Goal: Browse casually: Explore the website without a specific task or goal

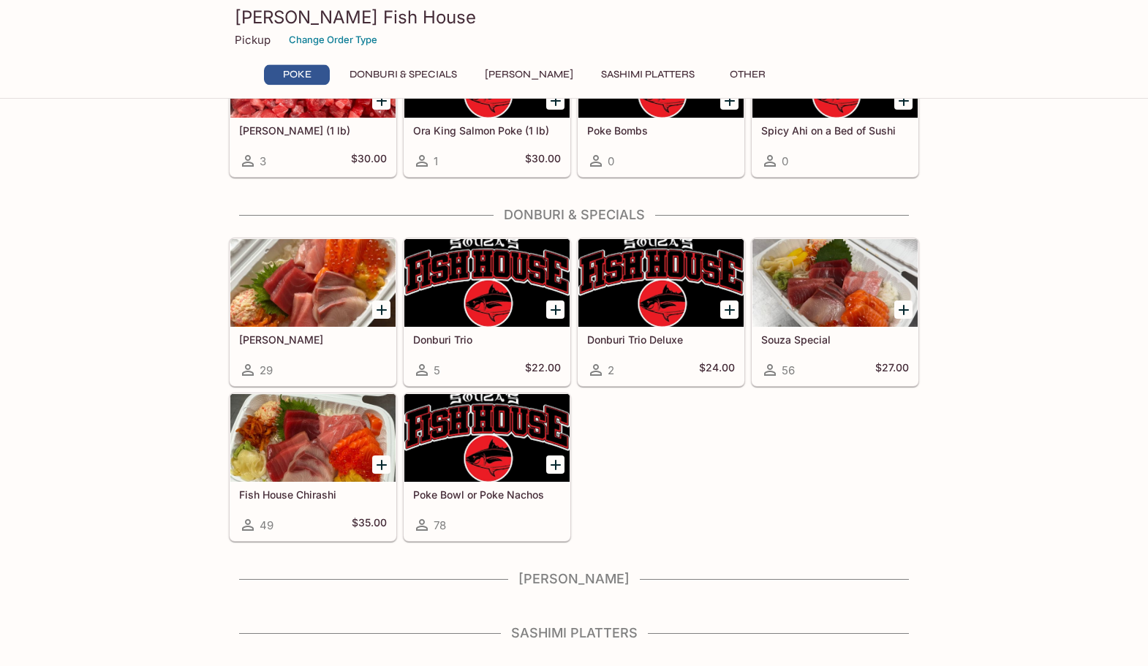
scroll to position [235, 0]
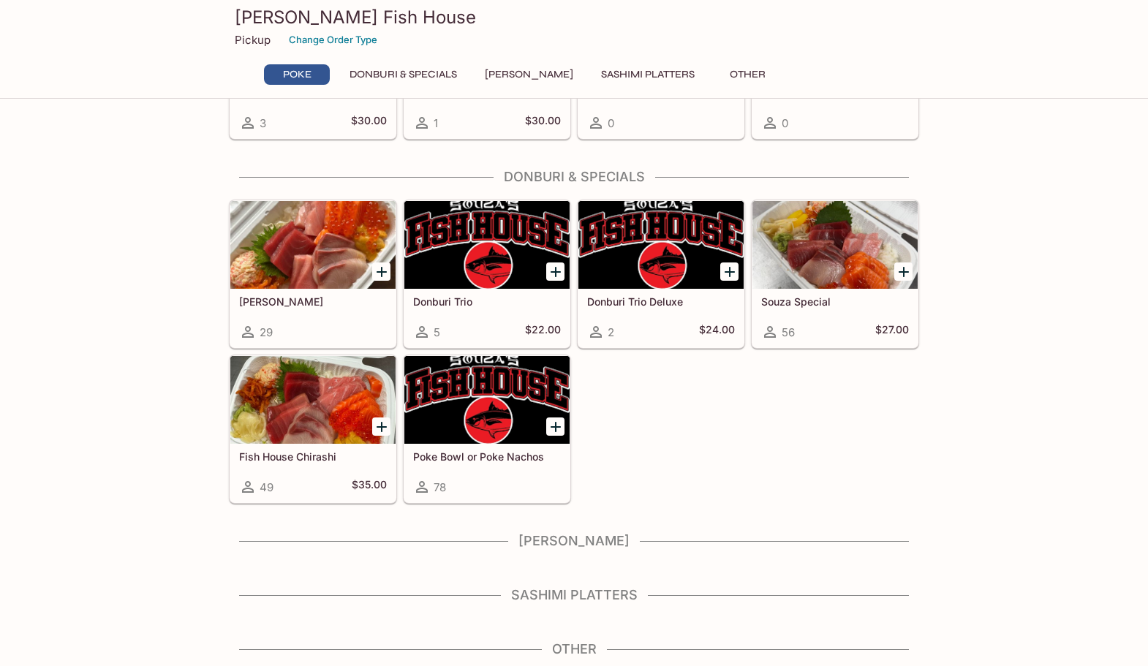
click at [589, 540] on h4 "[PERSON_NAME]" at bounding box center [574, 541] width 690 height 16
click at [544, 543] on h4 "[PERSON_NAME]" at bounding box center [574, 541] width 690 height 16
click at [537, 596] on h4 "Sashimi Platters" at bounding box center [574, 595] width 690 height 16
click at [586, 650] on h4 "Other" at bounding box center [574, 649] width 690 height 16
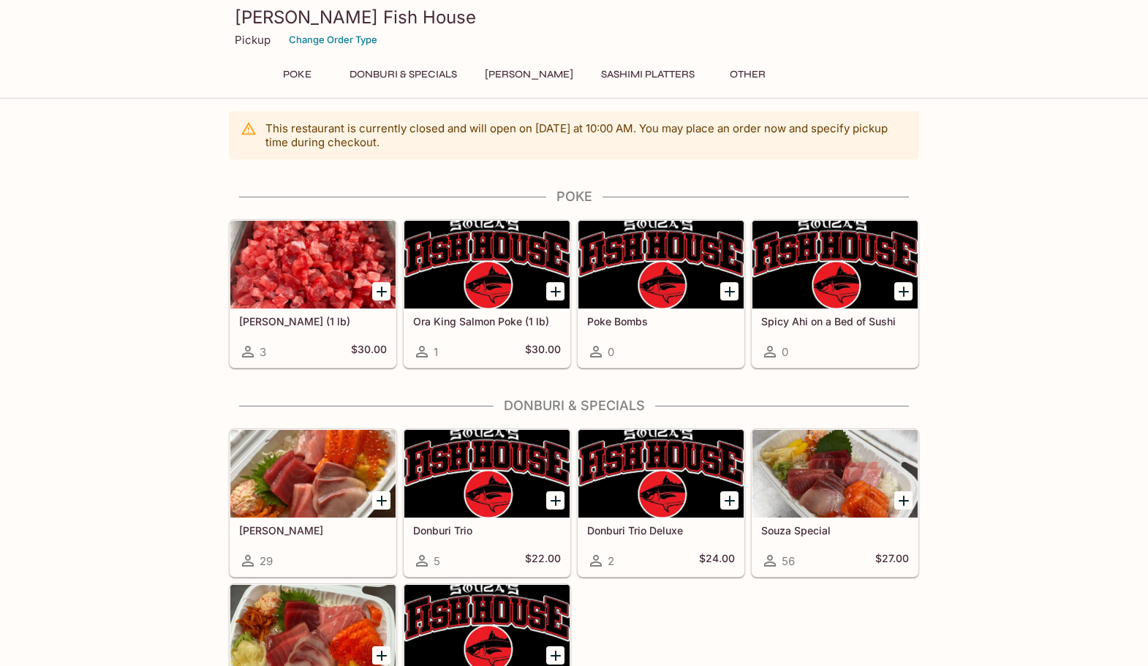
scroll to position [0, 0]
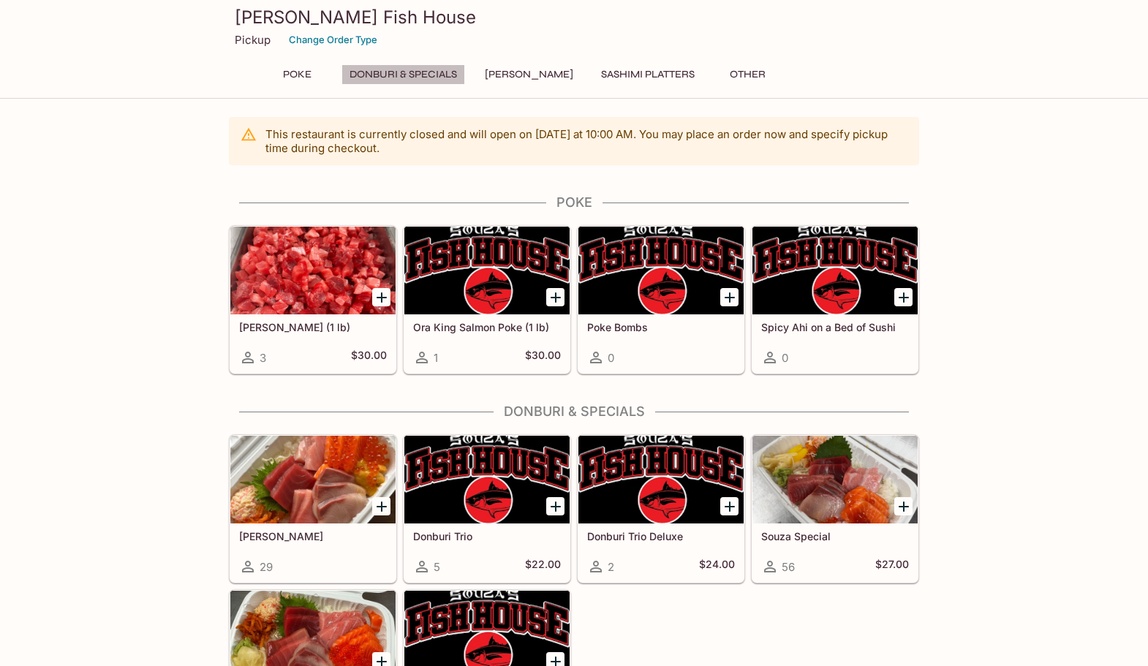
click at [417, 67] on button "Donburi & Specials" at bounding box center [403, 74] width 124 height 20
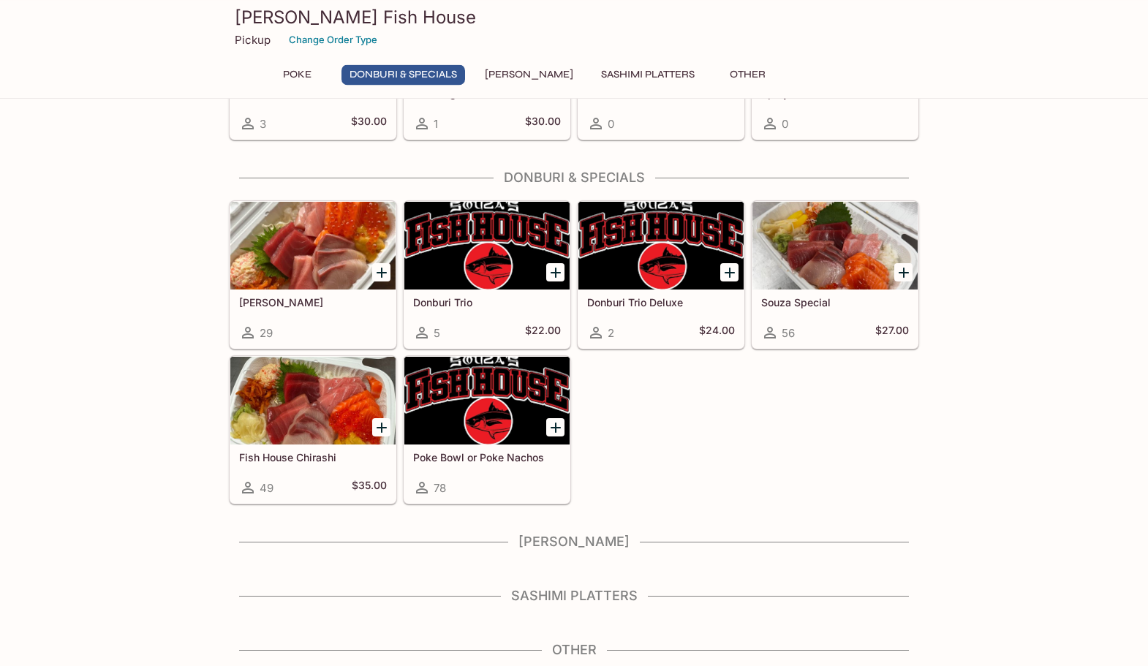
scroll to position [235, 0]
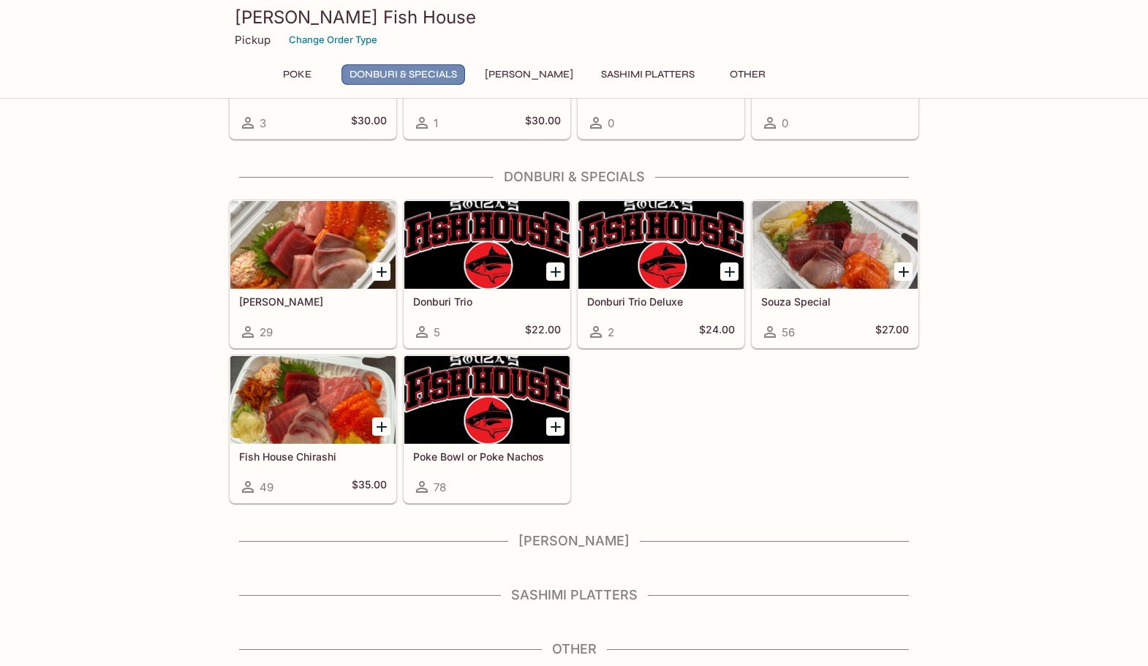
click at [417, 67] on button "Donburi & Specials" at bounding box center [403, 74] width 124 height 20
click at [514, 78] on button "[PERSON_NAME]" at bounding box center [529, 74] width 105 height 20
click at [579, 542] on h4 "[PERSON_NAME]" at bounding box center [574, 541] width 690 height 16
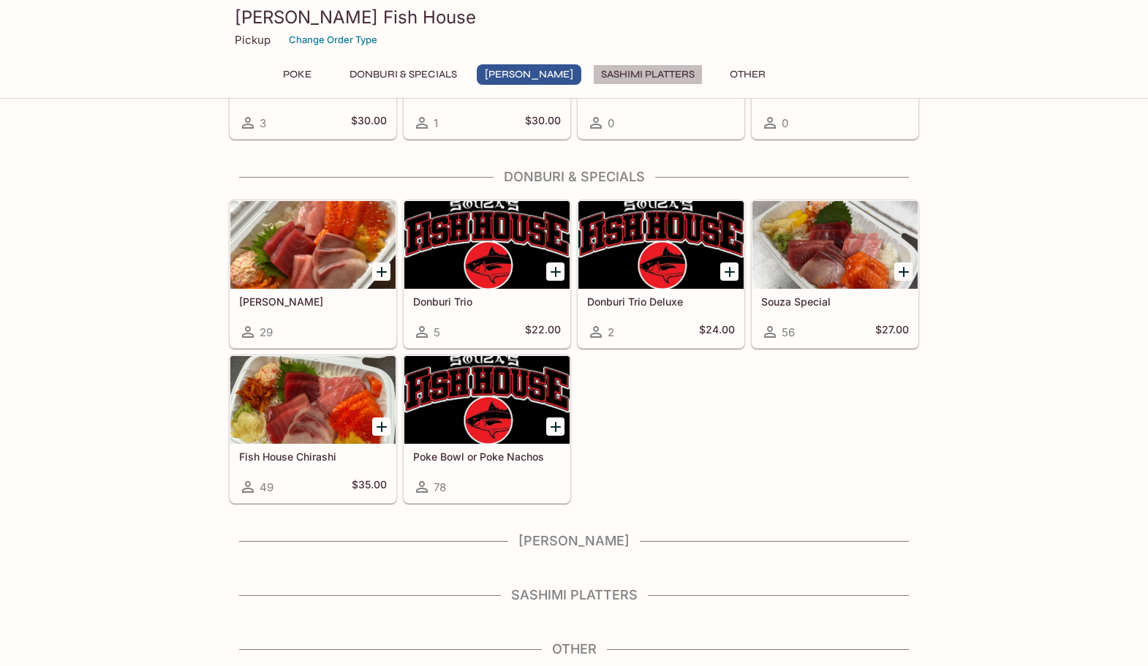
click at [638, 76] on button "Sashimi Platters" at bounding box center [648, 74] width 110 height 20
click at [738, 72] on button "Other" at bounding box center [747, 74] width 66 height 20
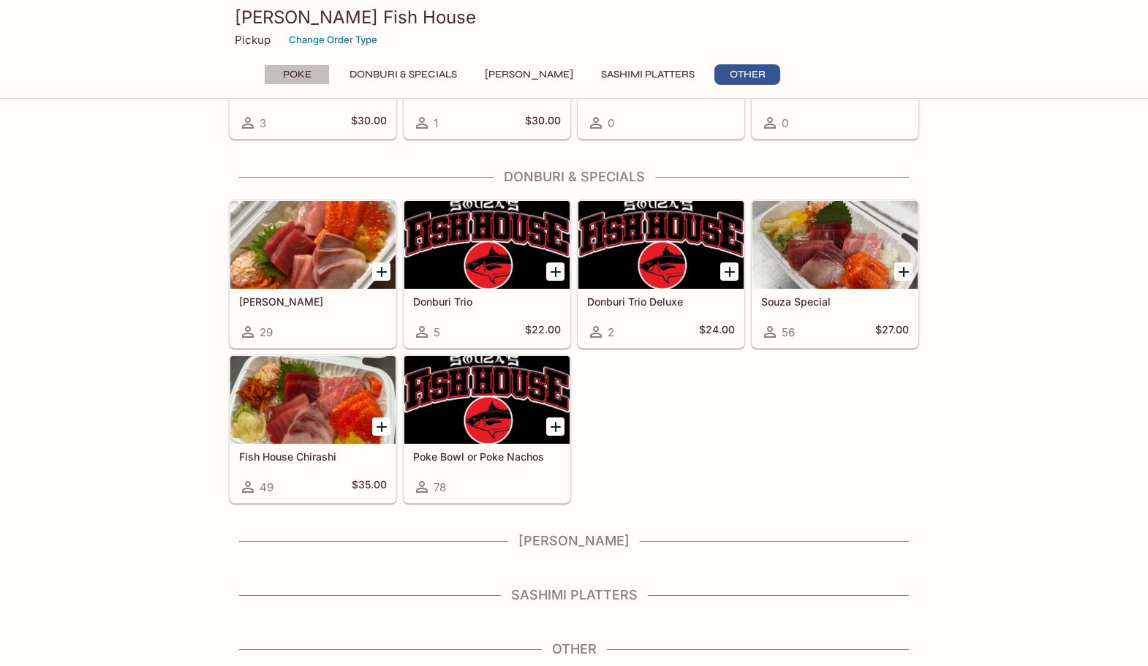
click at [294, 75] on button "Poke" at bounding box center [297, 74] width 66 height 20
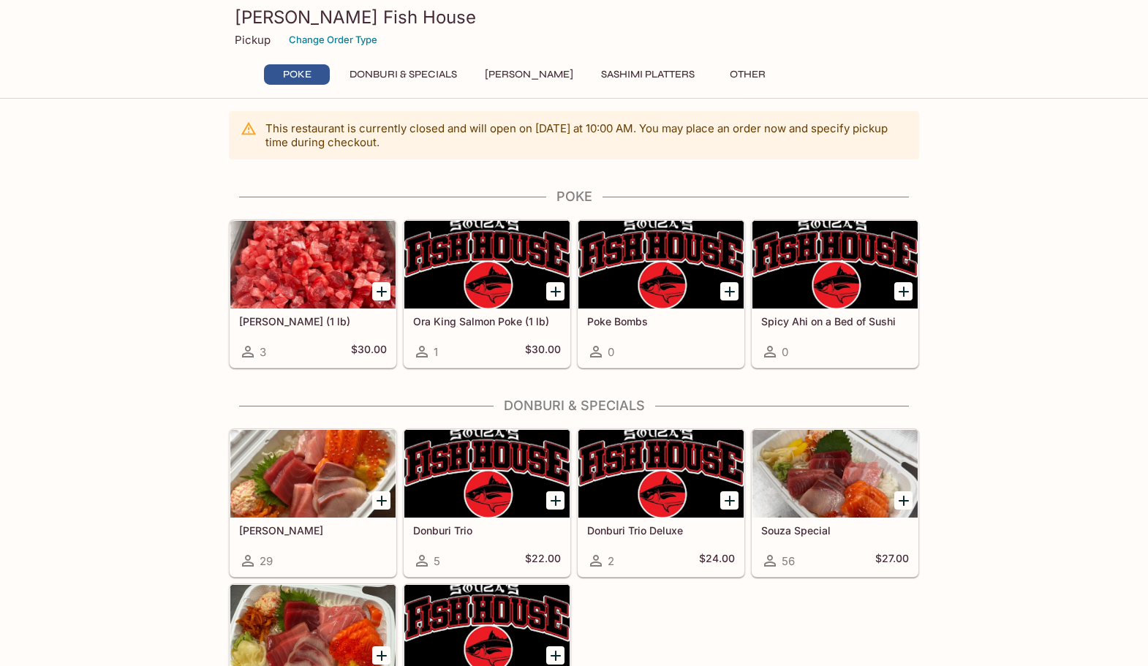
scroll to position [0, 0]
